Goal: Information Seeking & Learning: Understand process/instructions

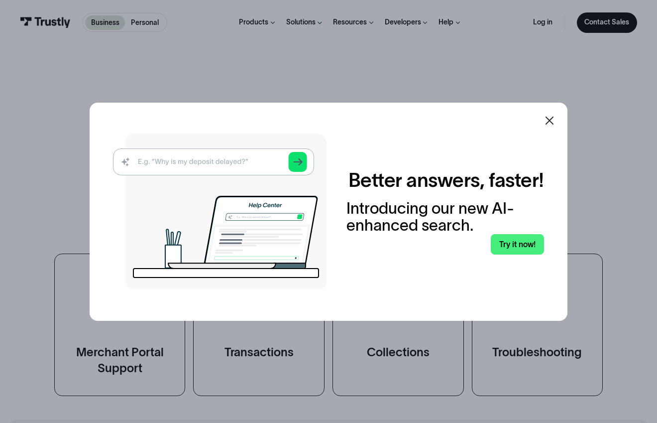
click at [549, 120] on icon at bounding box center [550, 120] width 8 height 8
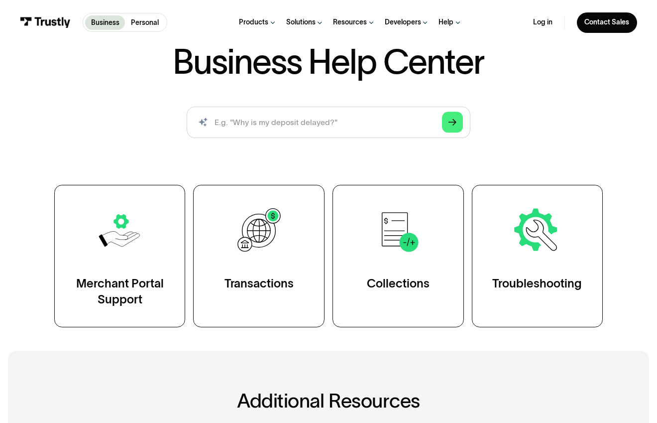
scroll to position [3, 0]
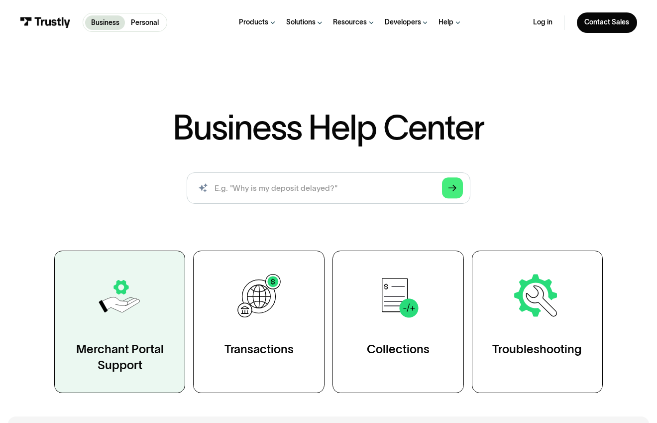
click at [145, 313] on link "Merchant Portal Support" at bounding box center [119, 321] width 131 height 142
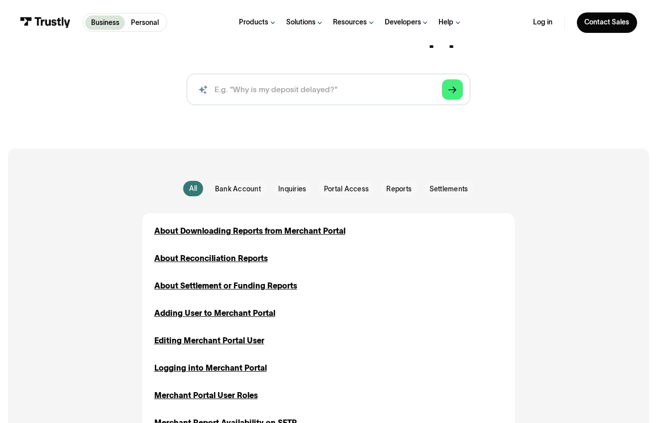
scroll to position [120, 0]
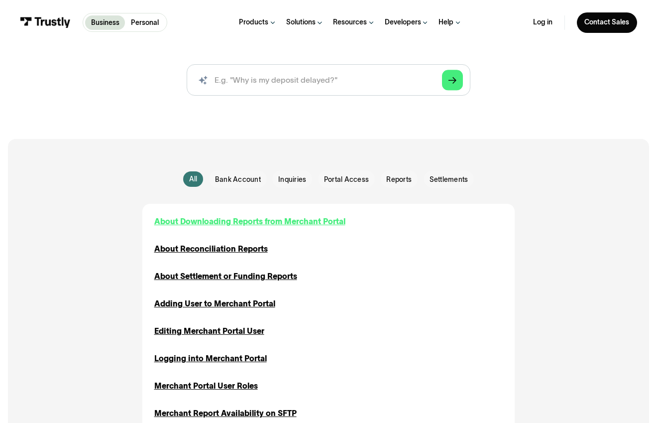
click at [254, 217] on div "About Downloading Reports from Merchant Portal" at bounding box center [249, 222] width 191 height 12
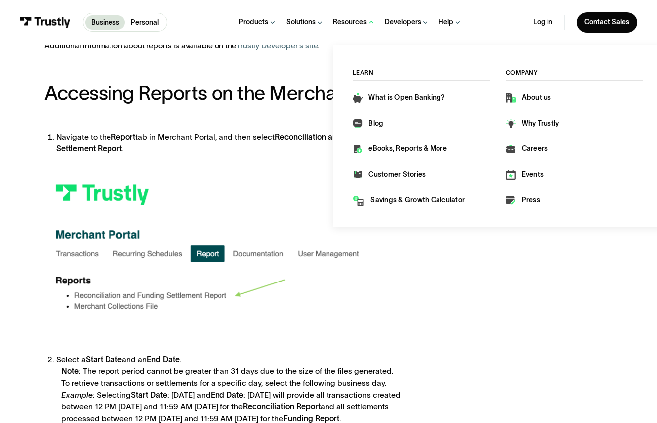
scroll to position [597, 0]
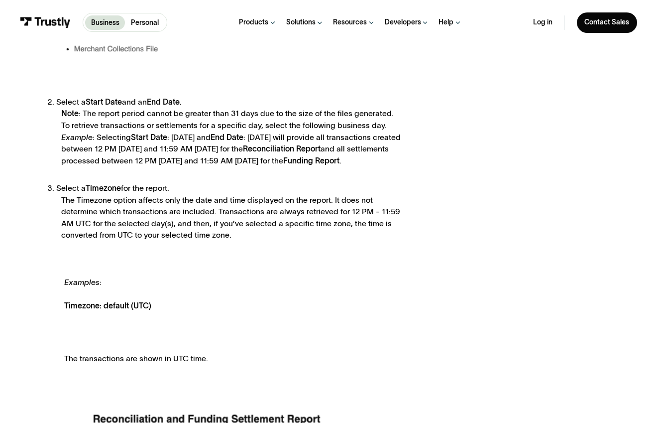
click at [312, 278] on div "Examples :" at bounding box center [237, 282] width 346 height 12
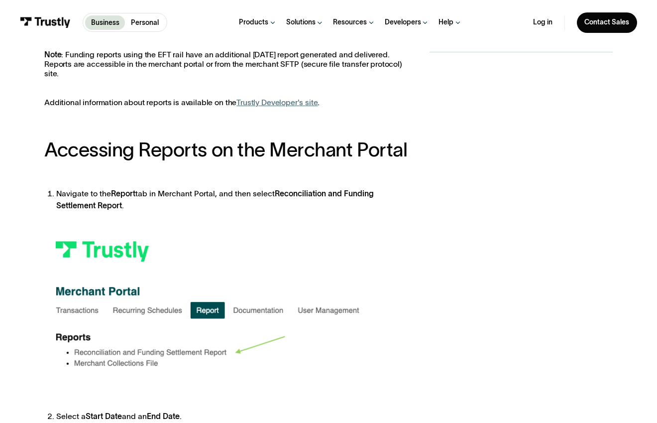
scroll to position [0, 0]
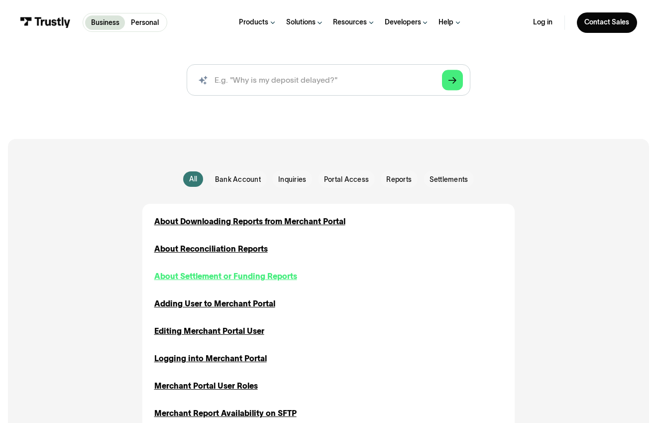
click at [270, 276] on div "About Settlement or Funding Reports" at bounding box center [225, 276] width 143 height 12
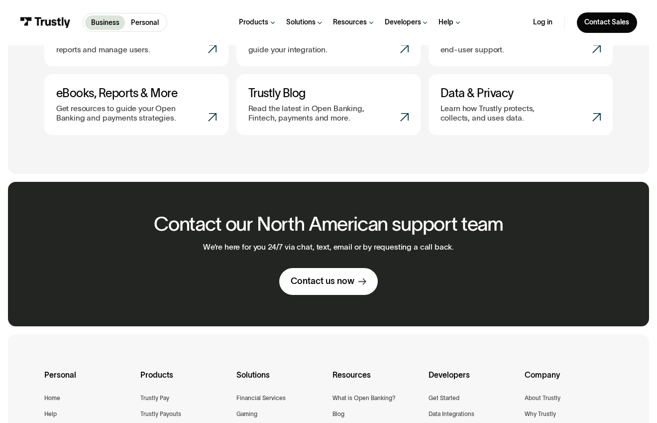
scroll to position [488, 0]
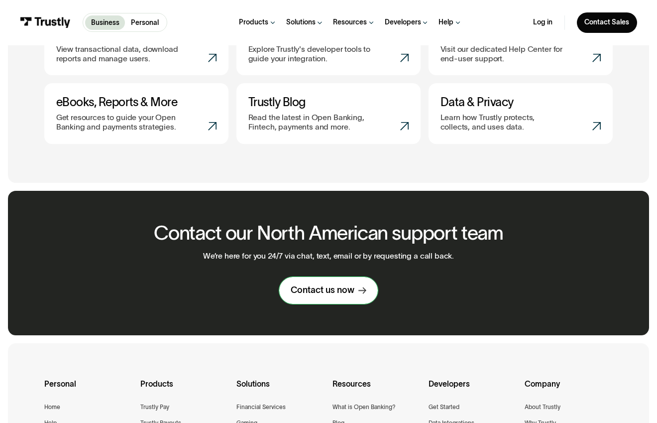
click at [336, 287] on div "Contact us now" at bounding box center [323, 289] width 64 height 11
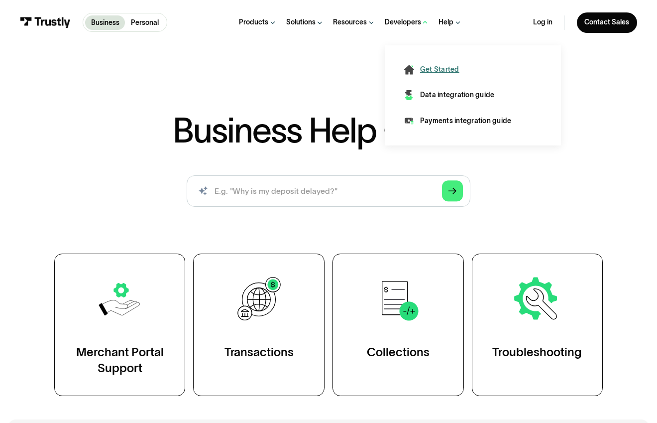
click at [441, 71] on div "Get Started" at bounding box center [439, 70] width 39 height 10
